Goal: Information Seeking & Learning: Learn about a topic

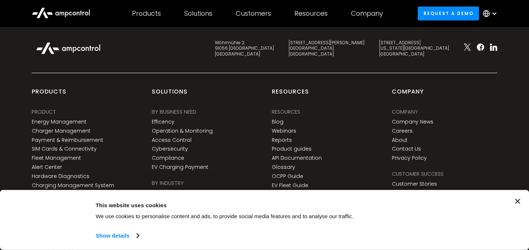
scroll to position [1281, 0]
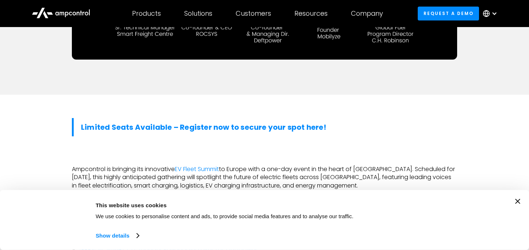
scroll to position [401, 0]
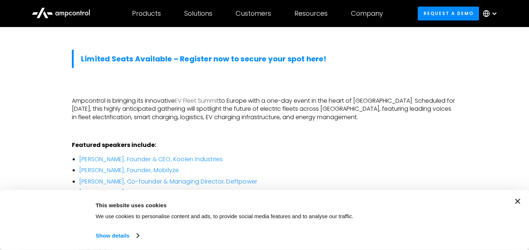
click at [216, 96] on link "EV Fleet Summit" at bounding box center [197, 100] width 44 height 8
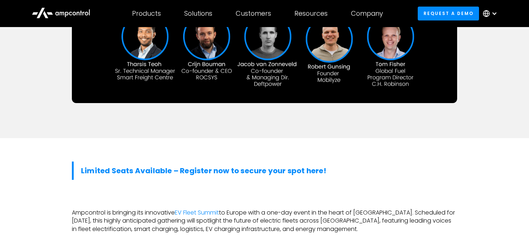
scroll to position [352, 0]
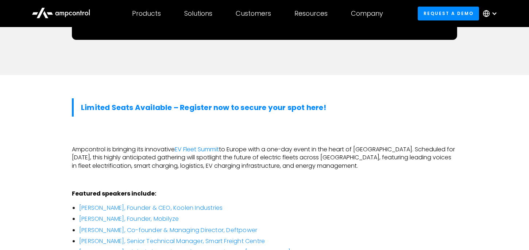
click at [126, 145] on p "Ampcontrol is bringing its innovative EV Fleet Summit to Europe with a one-day …" at bounding box center [265, 157] width 386 height 24
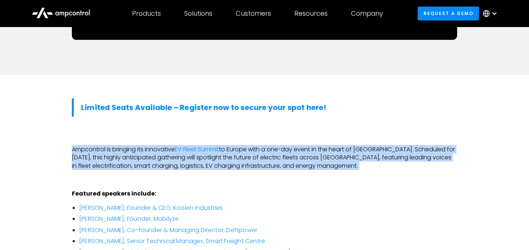
click at [126, 145] on p "Ampcontrol is bringing its innovative EV Fleet Summit to Europe with a one-day …" at bounding box center [265, 157] width 386 height 24
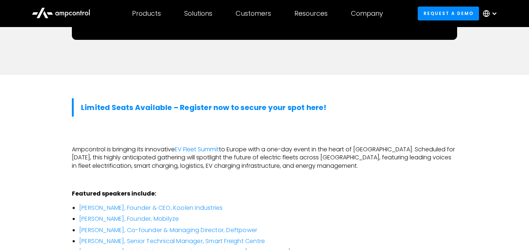
click at [133, 145] on p "Ampcontrol is bringing its innovative EV Fleet Summit to Europe with a one-day …" at bounding box center [265, 157] width 386 height 24
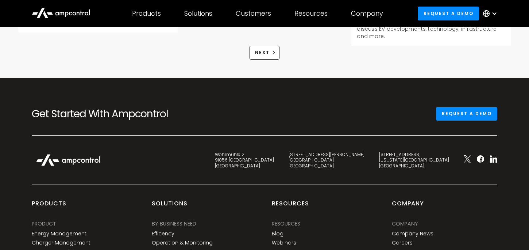
scroll to position [1130, 0]
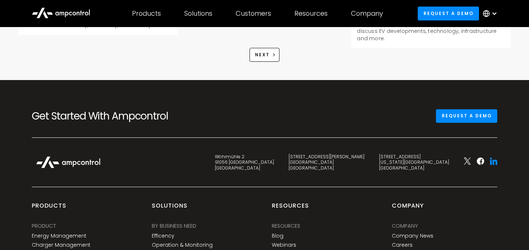
click at [490, 157] on icon at bounding box center [493, 160] width 7 height 7
